Goal: Information Seeking & Learning: Learn about a topic

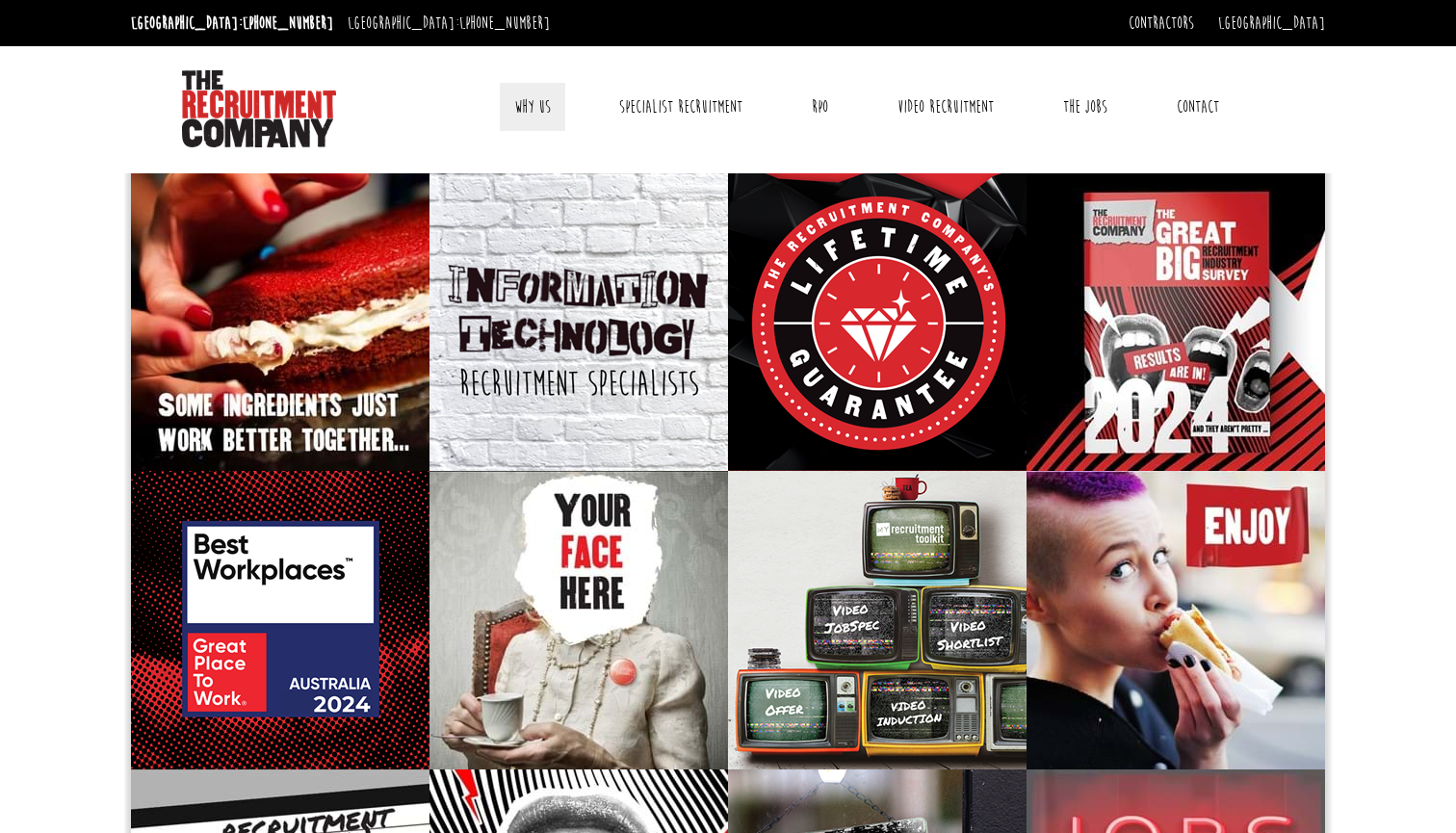
click at [546, 99] on link "Why Us" at bounding box center [533, 107] width 66 height 48
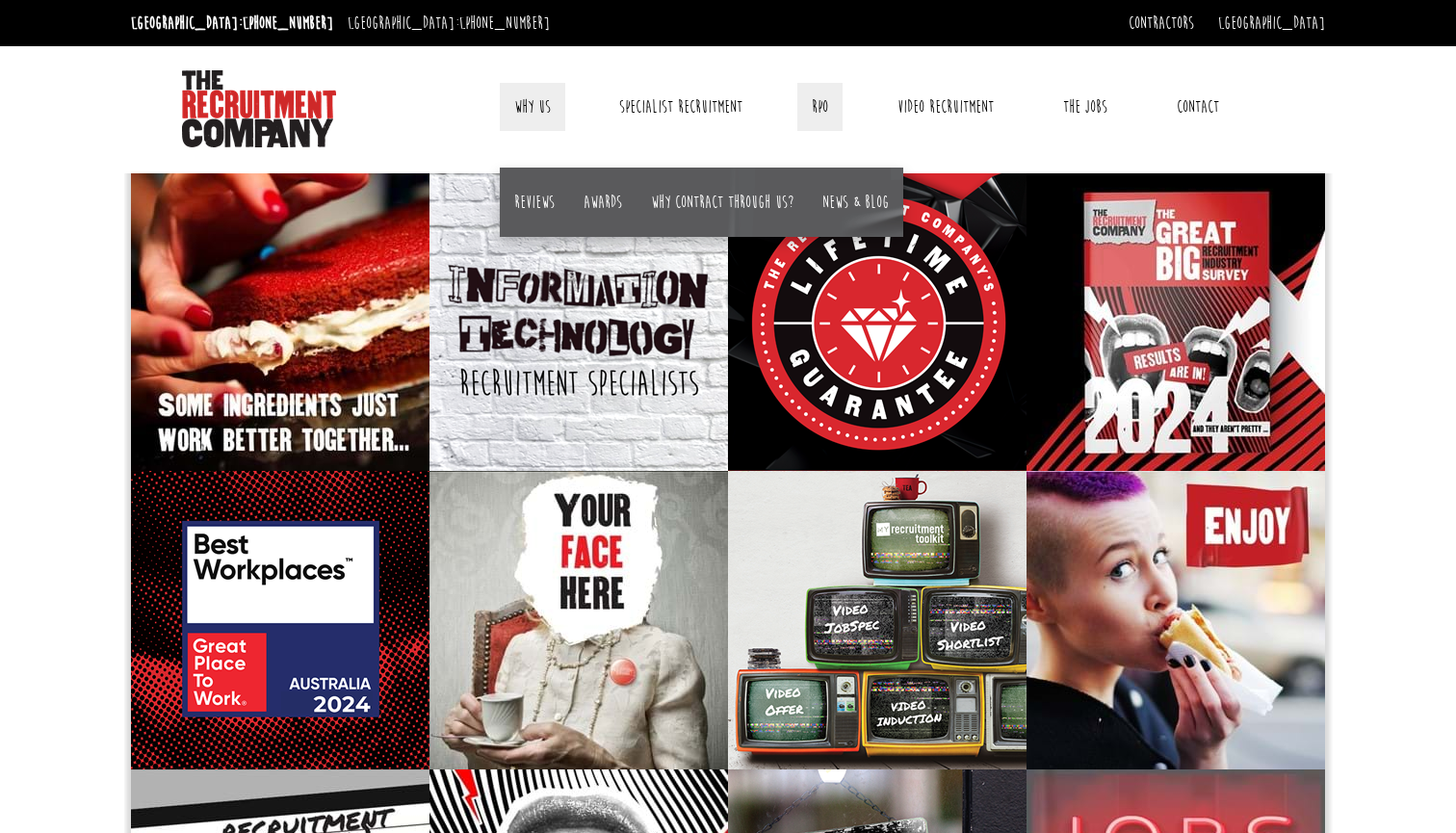
click at [821, 106] on link "RPO" at bounding box center [819, 107] width 45 height 48
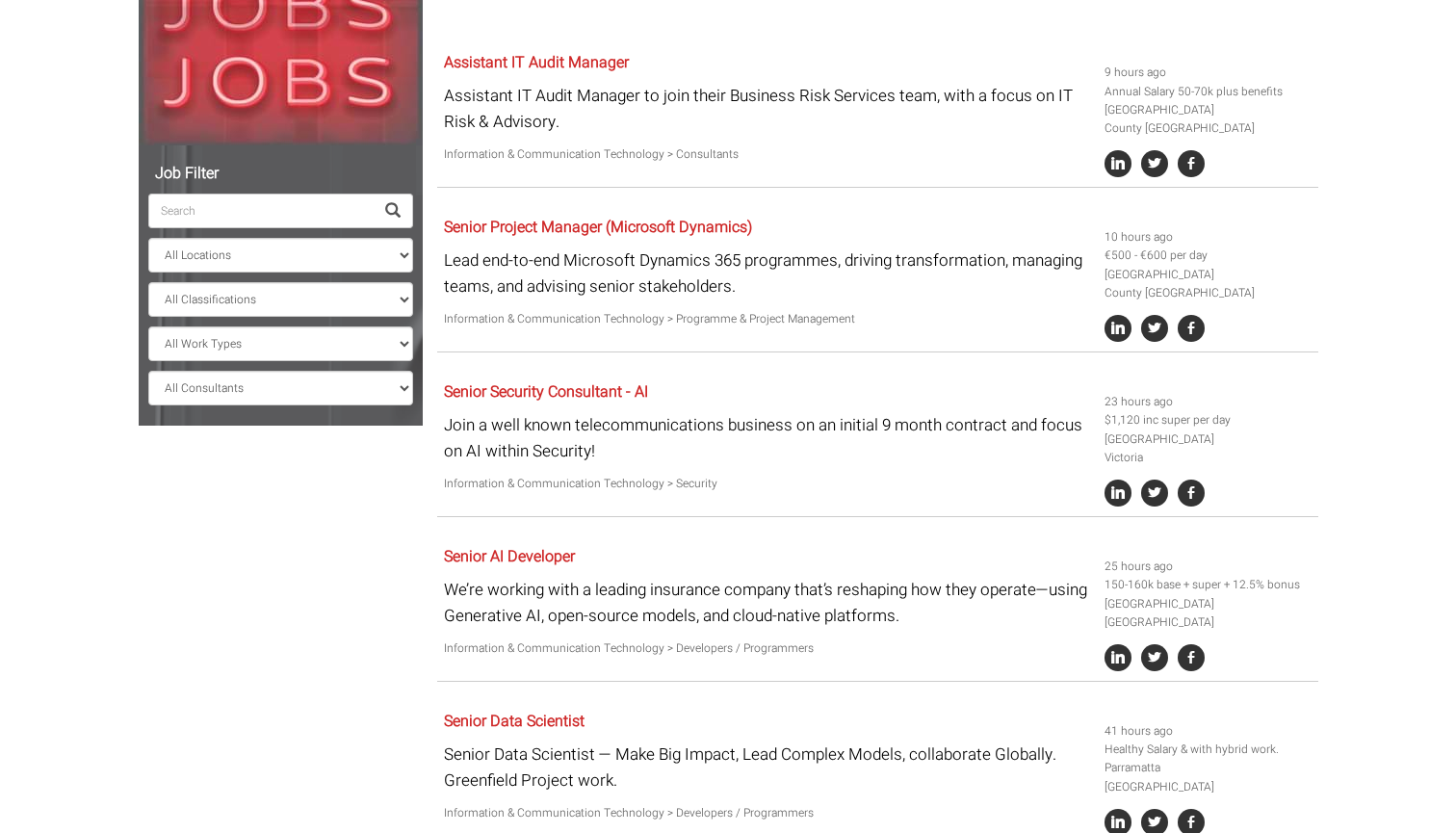
scroll to position [353, 0]
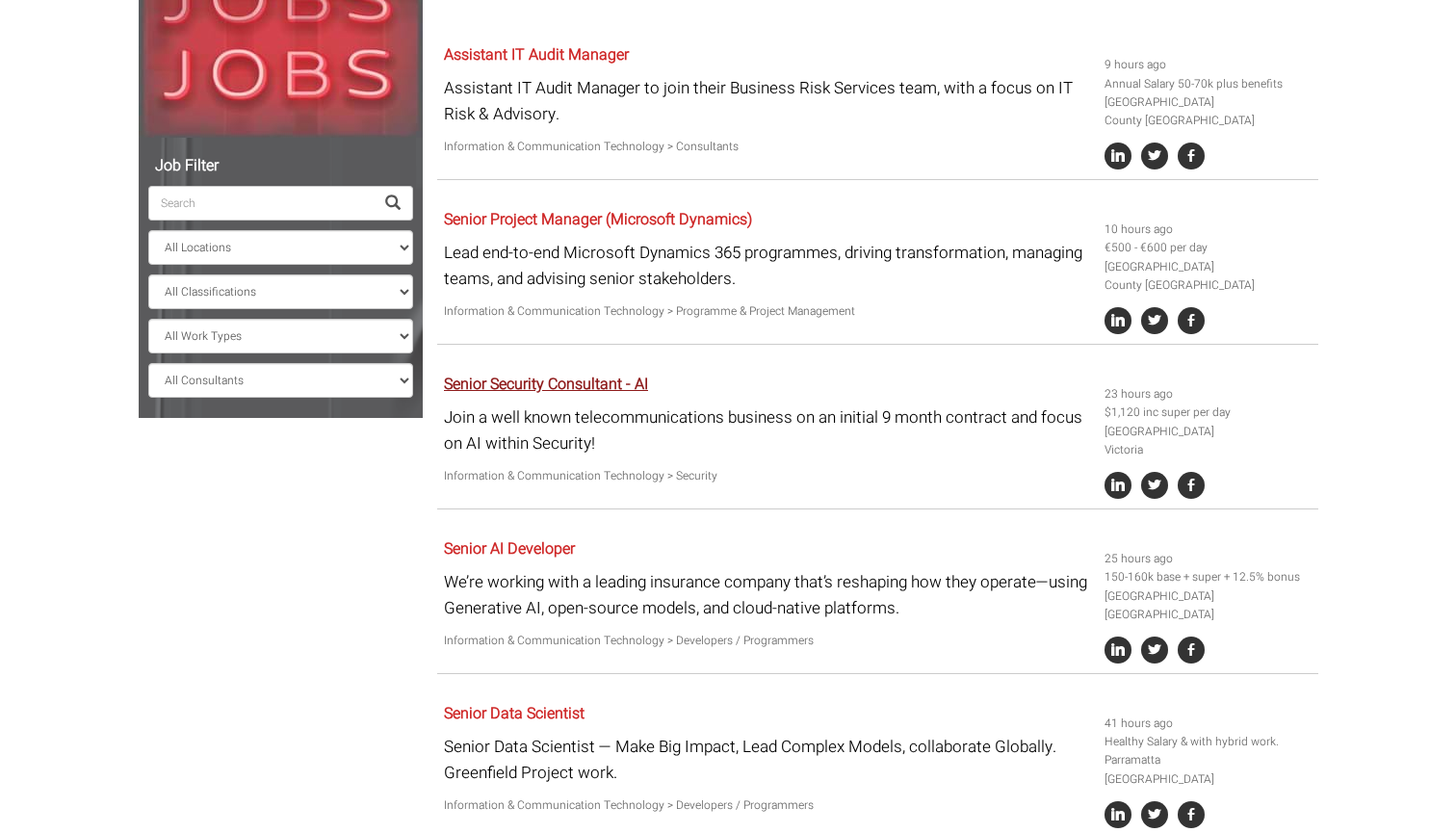
click at [644, 372] on link "Senior Security Consultant - AI" at bounding box center [546, 384] width 204 height 23
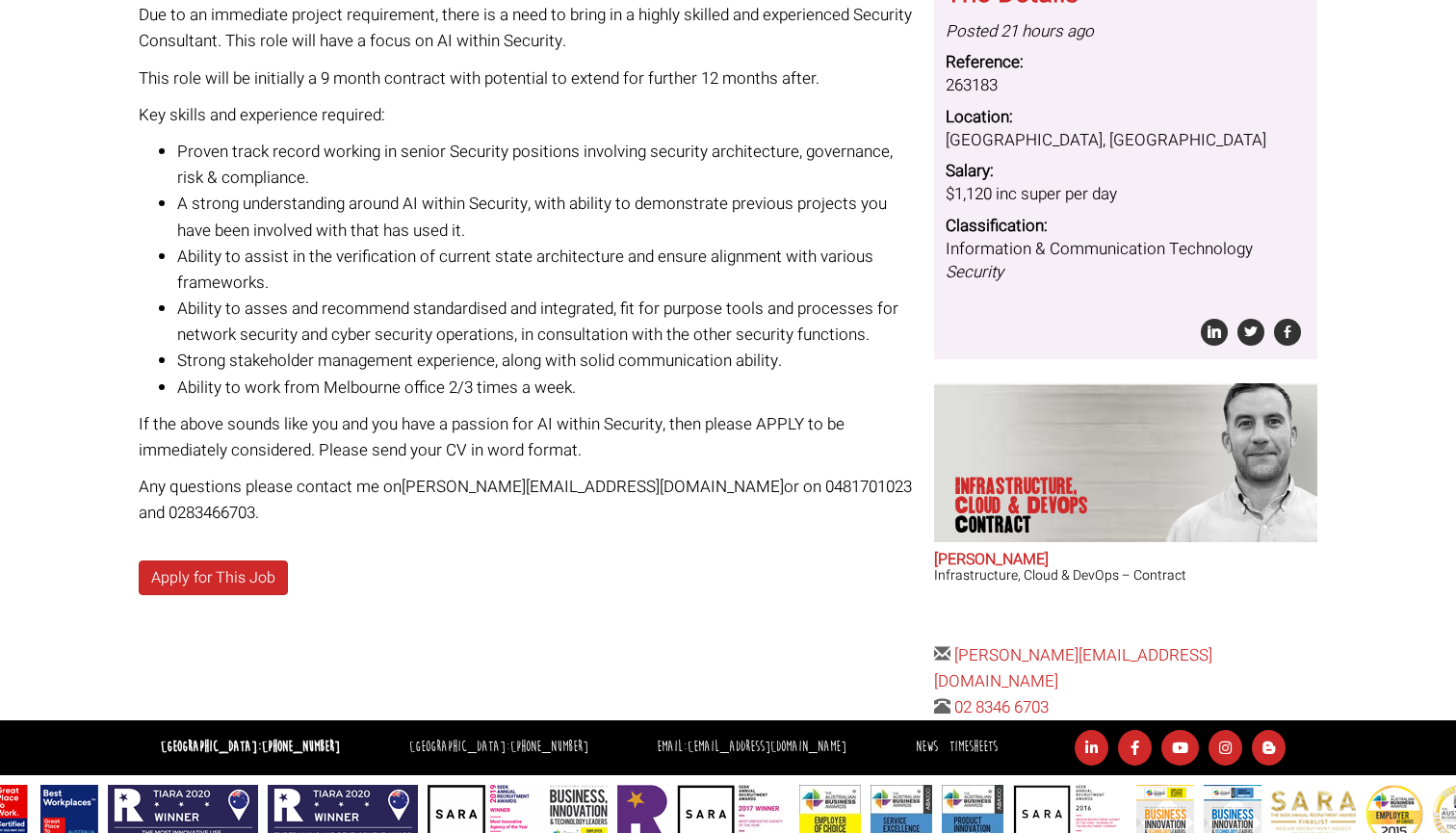
scroll to position [320, 0]
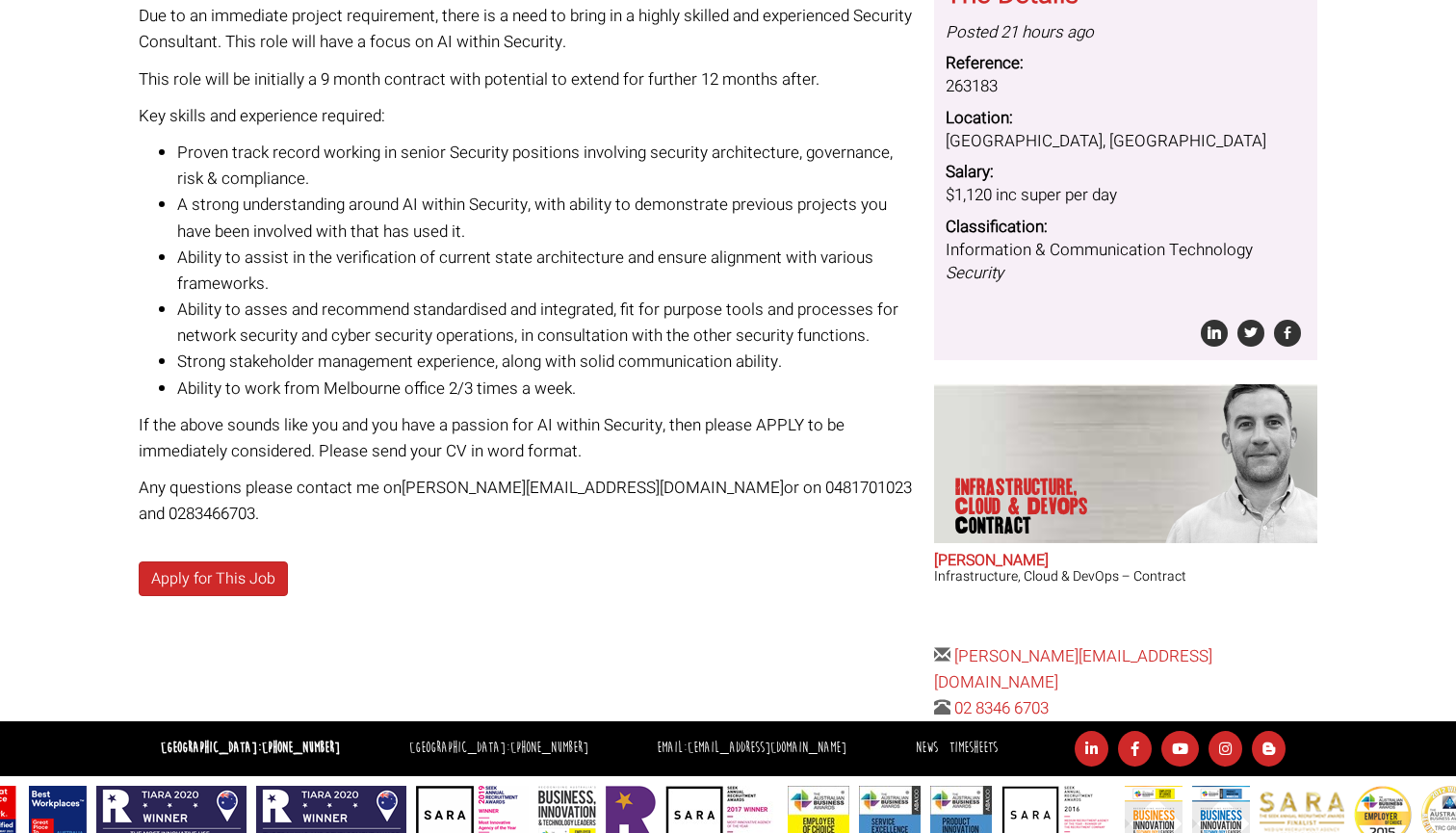
click at [971, 554] on h2 "Adam Eshet" at bounding box center [1126, 561] width 383 height 17
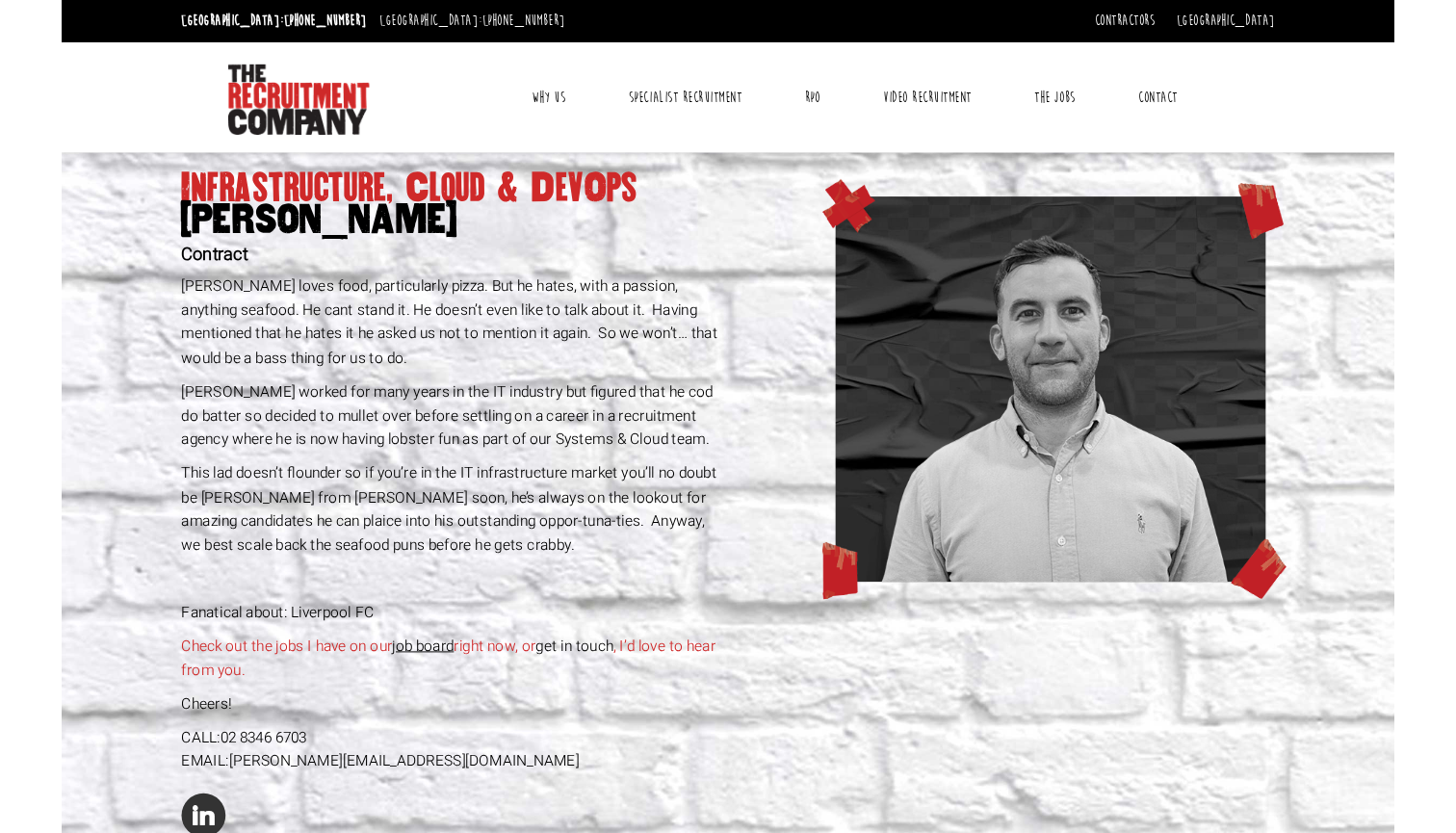
scroll to position [1110, 0]
